Goal: Task Accomplishment & Management: Use online tool/utility

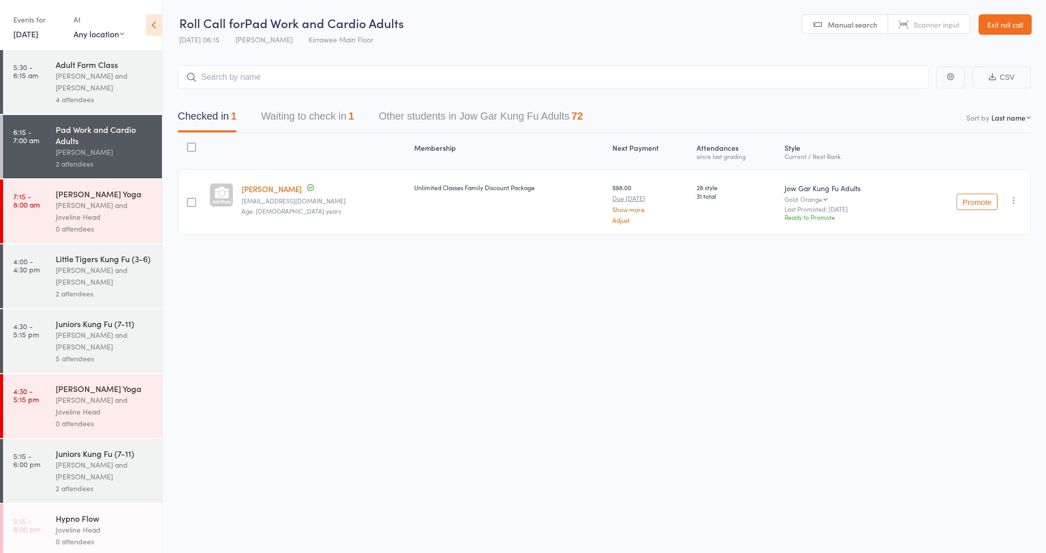
click at [75, 84] on div "[PERSON_NAME] and [PERSON_NAME]" at bounding box center [105, 82] width 98 height 24
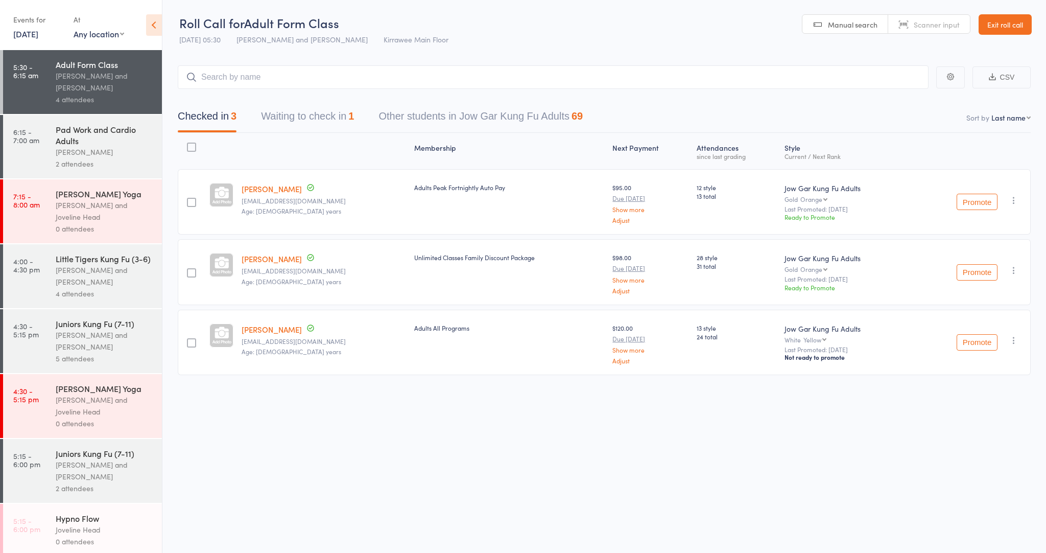
click at [90, 125] on div "Pad Work and Cardio Adults" at bounding box center [105, 135] width 98 height 22
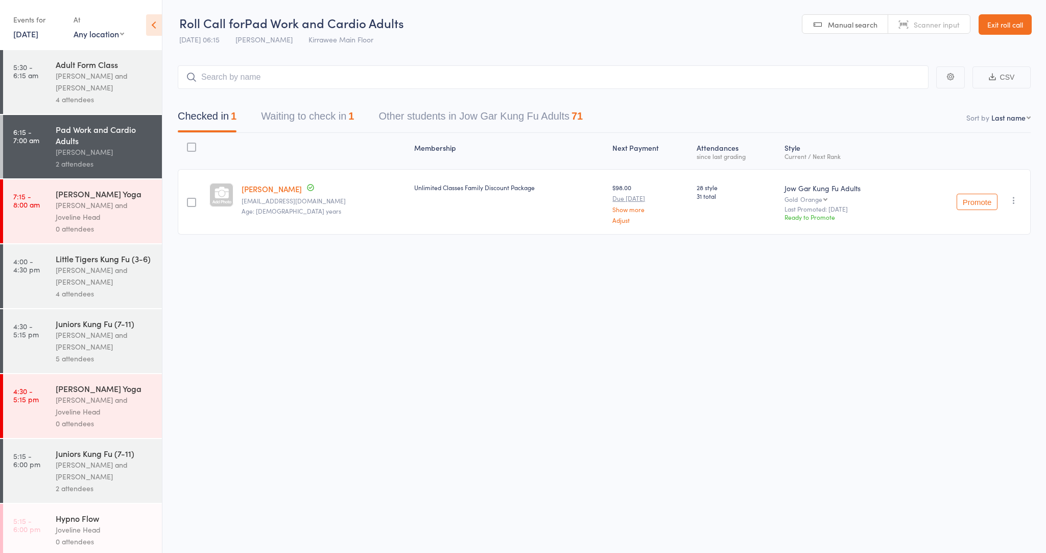
click at [286, 134] on div "Membership Next Payment Atten­dances since last grading Style Current / Next Ra…" at bounding box center [604, 186] width 853 height 106
click at [250, 116] on div "Checked in 1 Waiting to check in 1 Other students in Jow Gar Kung Fu Adults 71" at bounding box center [381, 118] width 430 height 27
click at [285, 119] on button "Waiting to check in 1" at bounding box center [307, 118] width 93 height 27
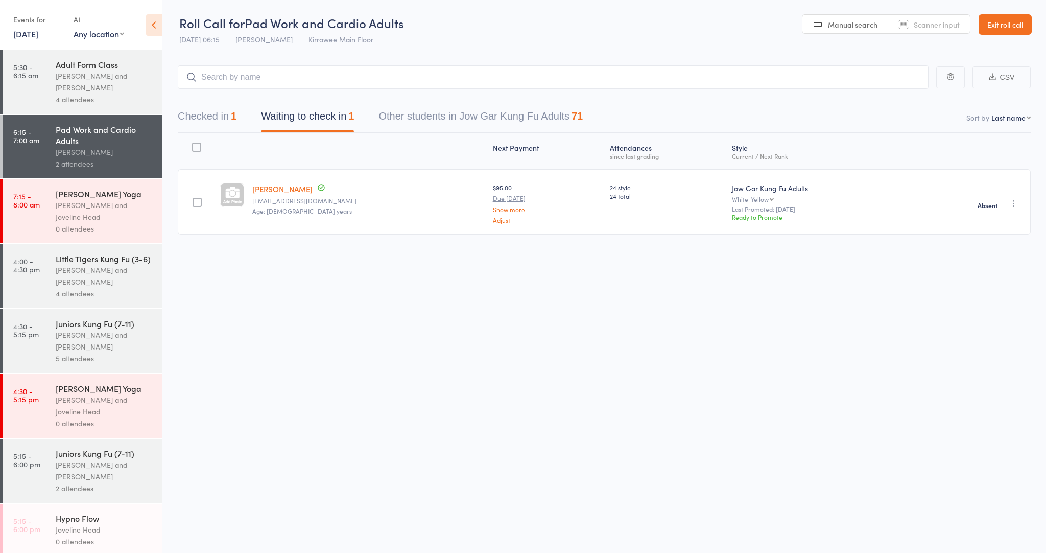
click at [204, 115] on button "Checked in 1" at bounding box center [207, 118] width 59 height 27
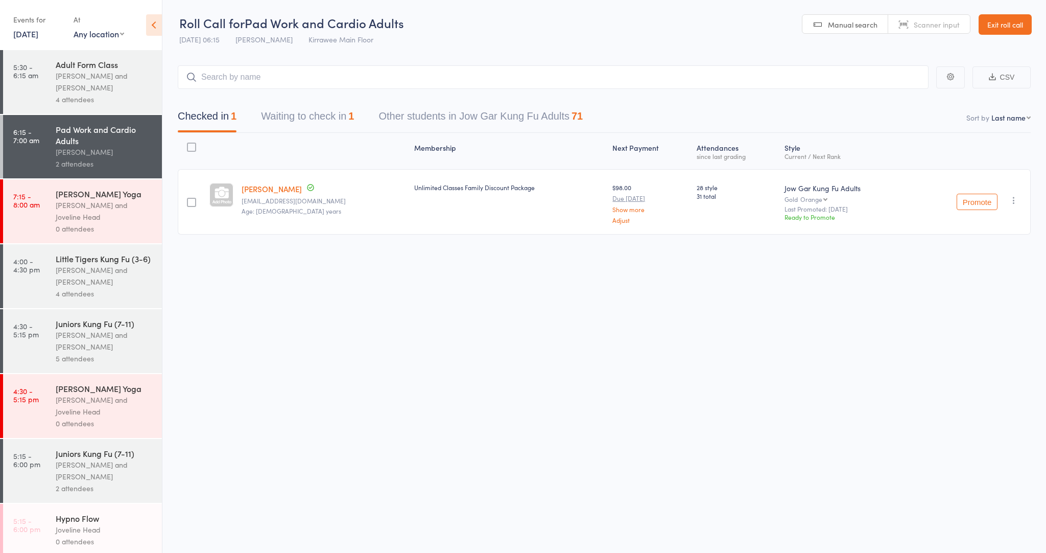
click at [102, 85] on div "[PERSON_NAME] and [PERSON_NAME]" at bounding box center [105, 82] width 98 height 24
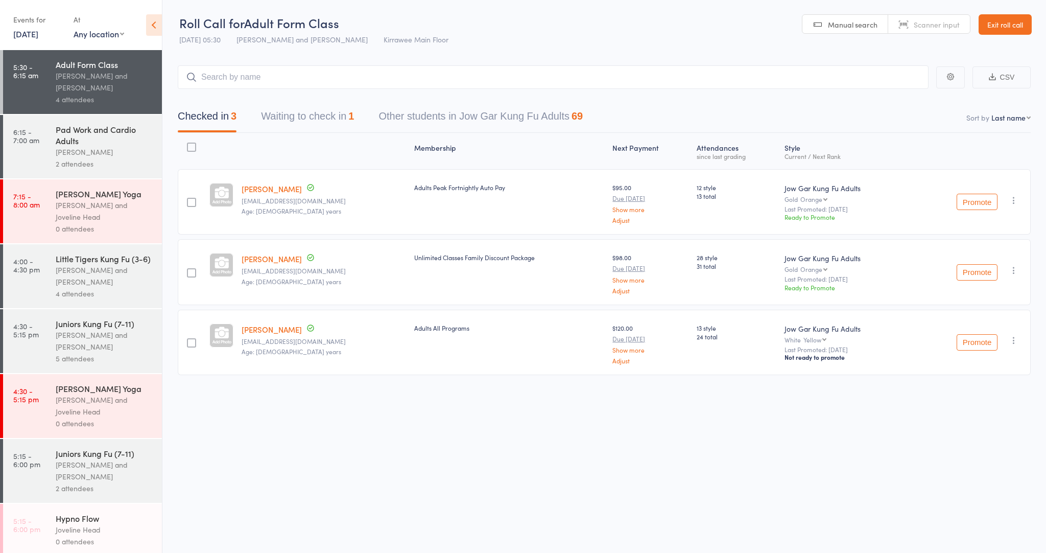
click at [294, 114] on button "Waiting to check in 1" at bounding box center [307, 118] width 93 height 27
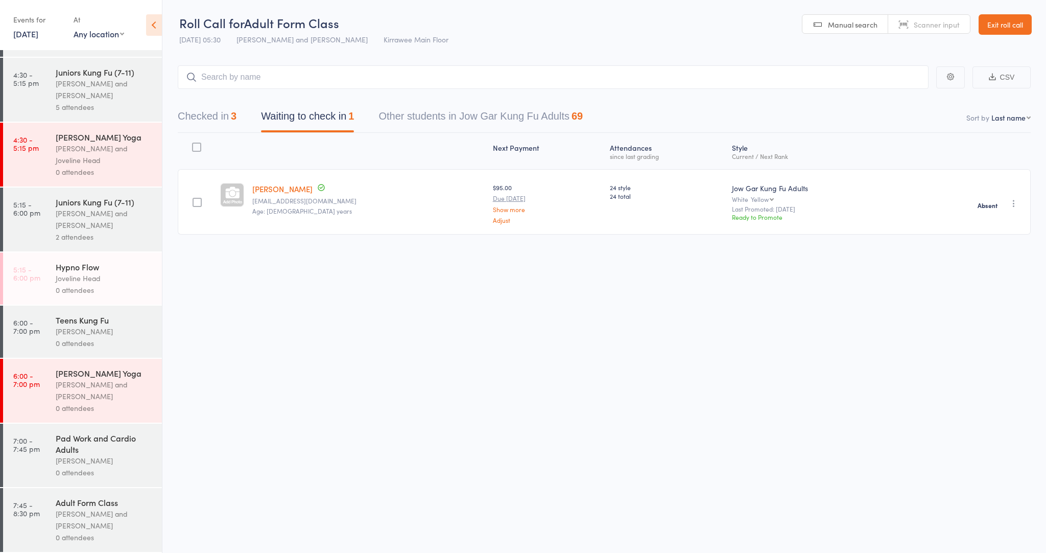
scroll to position [251, 0]
click at [86, 447] on div "Pad Work and Cardio Adults" at bounding box center [105, 443] width 98 height 22
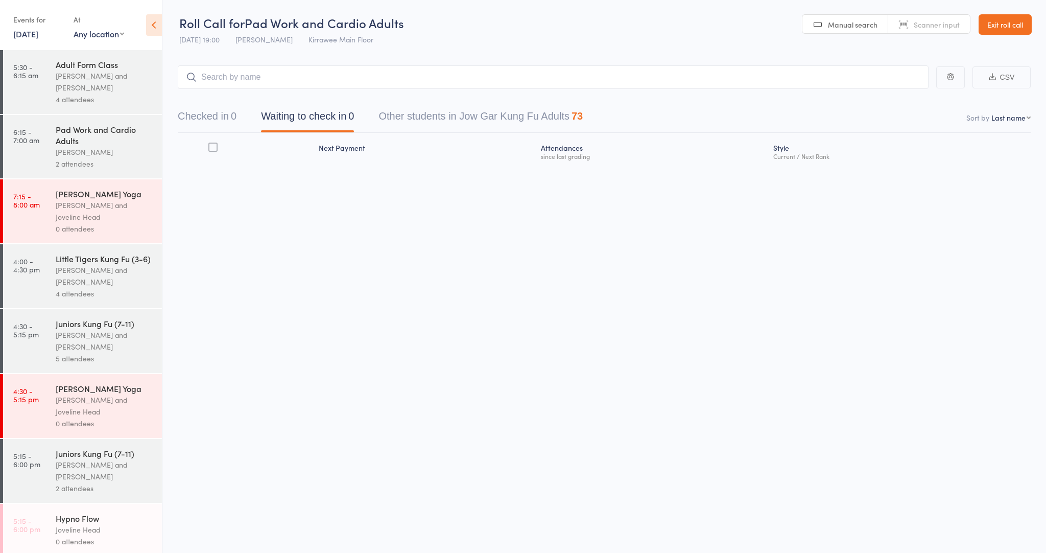
click at [1013, 34] on header "Roll Call for Pad Work and Cardio Adults 14 Oct 19:00 Nathan Head Kirrawee Main…" at bounding box center [604, 25] width 884 height 50
click at [987, 24] on link "Exit roll call" at bounding box center [1005, 24] width 53 height 20
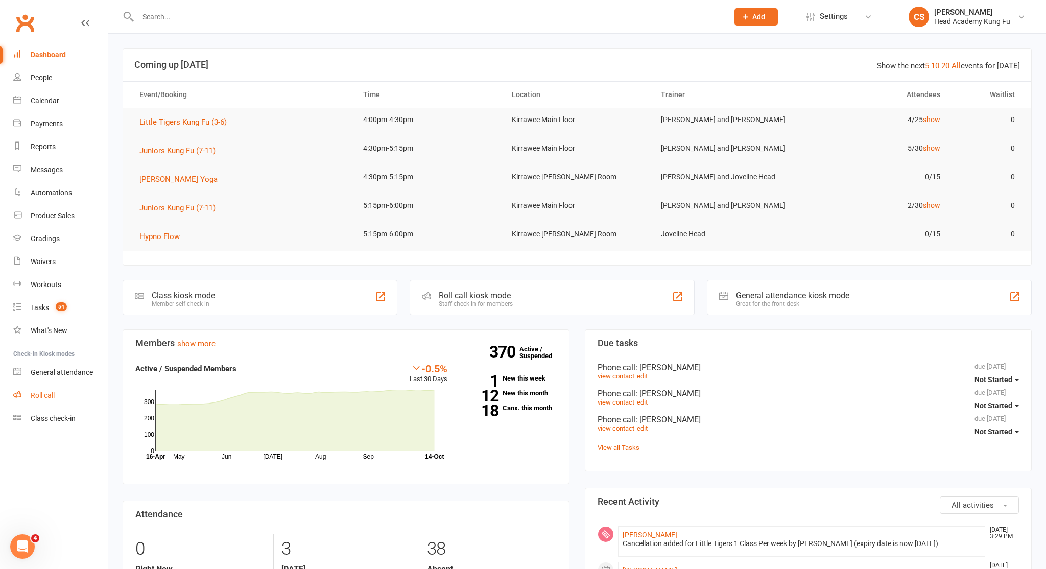
click at [53, 392] on div "Roll call" at bounding box center [43, 395] width 24 height 8
